Goal: Check status: Check status

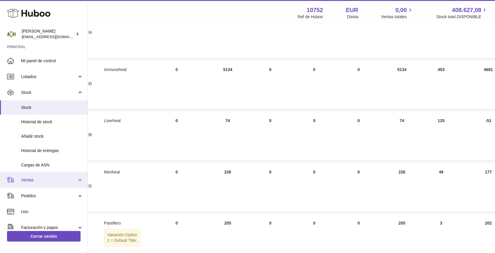
click at [45, 178] on span "Ventas" at bounding box center [49, 180] width 56 height 6
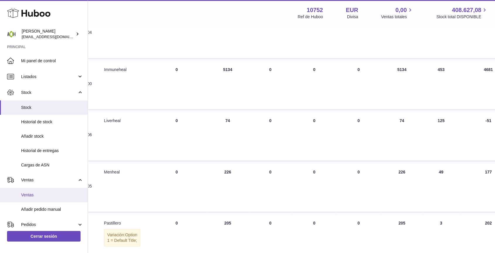
click at [25, 195] on span "Ventas" at bounding box center [52, 195] width 62 height 6
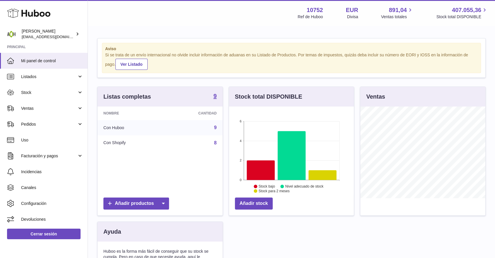
scroll to position [91, 125]
click at [59, 112] on link "Ventas" at bounding box center [44, 108] width 88 height 16
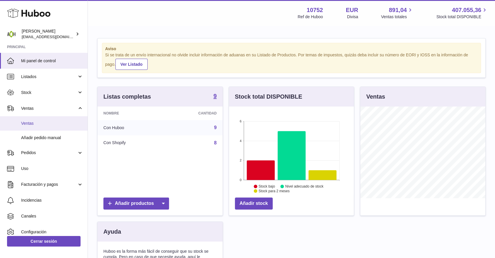
click at [35, 124] on span "Ventas" at bounding box center [52, 123] width 62 height 6
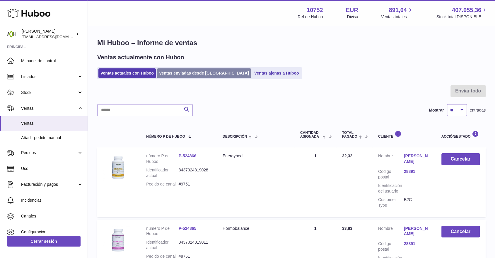
click at [186, 72] on link "Ventas enviadas desde Huboo" at bounding box center [204, 73] width 94 height 10
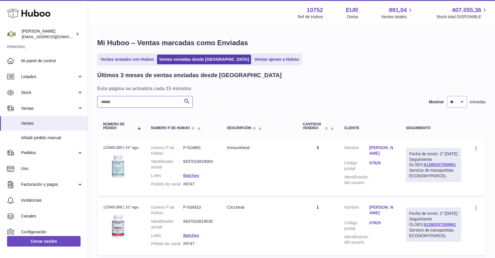
click at [159, 102] on input "text" at bounding box center [145, 102] width 96 height 12
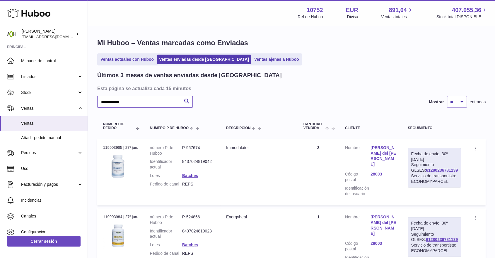
type input "**********"
click at [386, 171] on link "28003" at bounding box center [383, 174] width 25 height 6
